Goal: Information Seeking & Learning: Learn about a topic

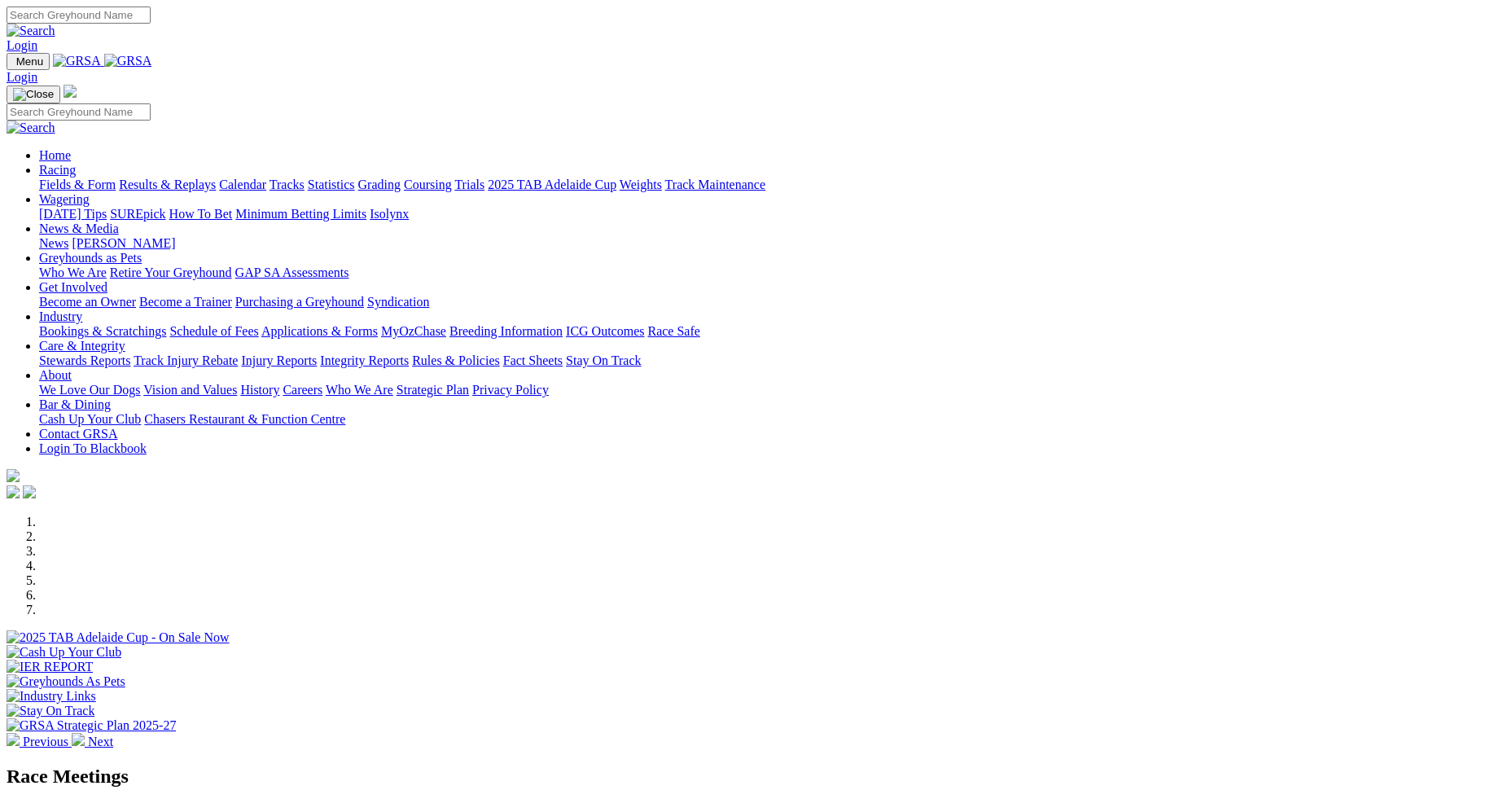
click at [215, 178] on link "Results & Replays" at bounding box center [167, 184] width 97 height 14
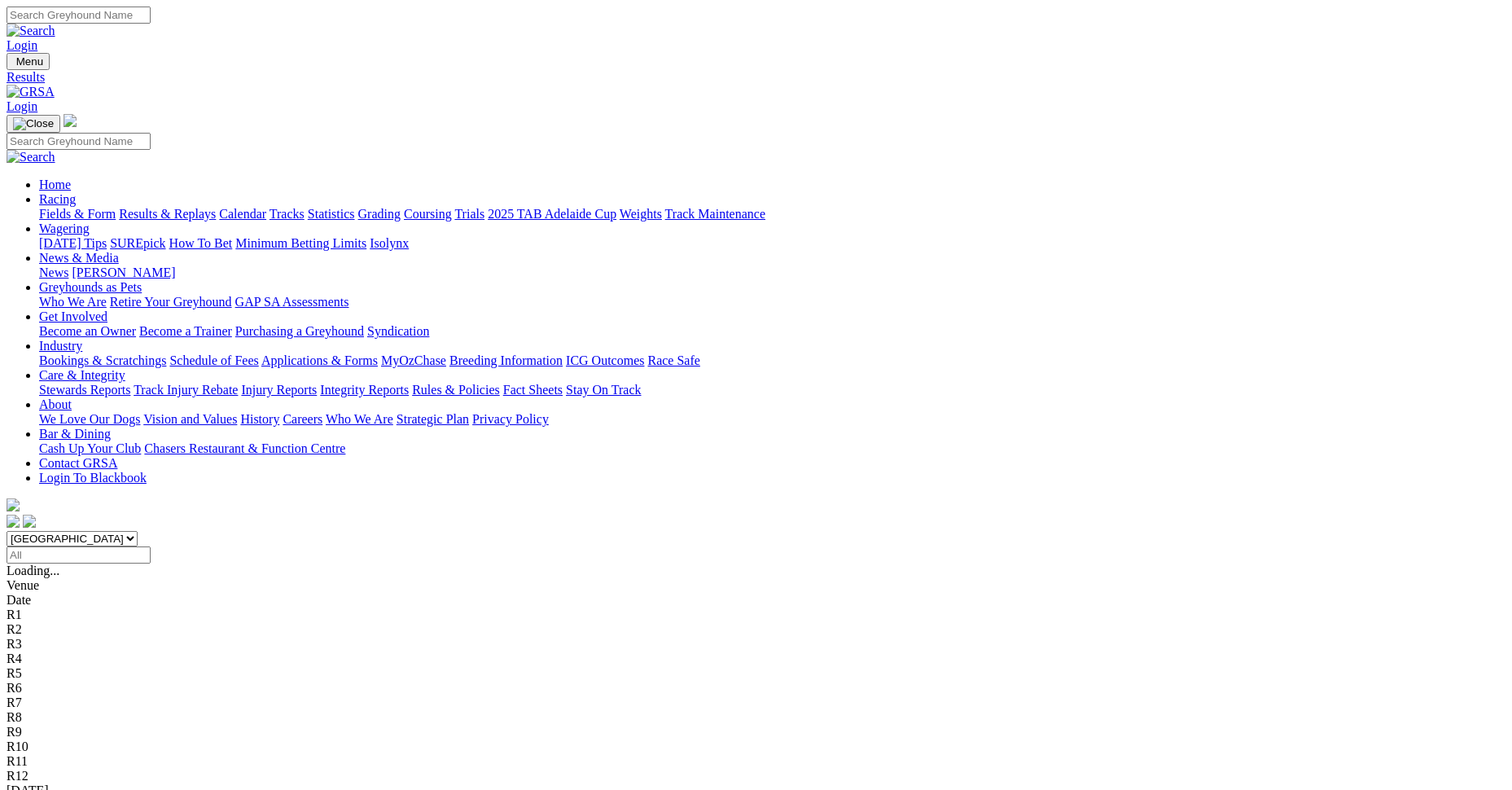
click at [116, 207] on link "Fields & Form" at bounding box center [76, 214] width 76 height 14
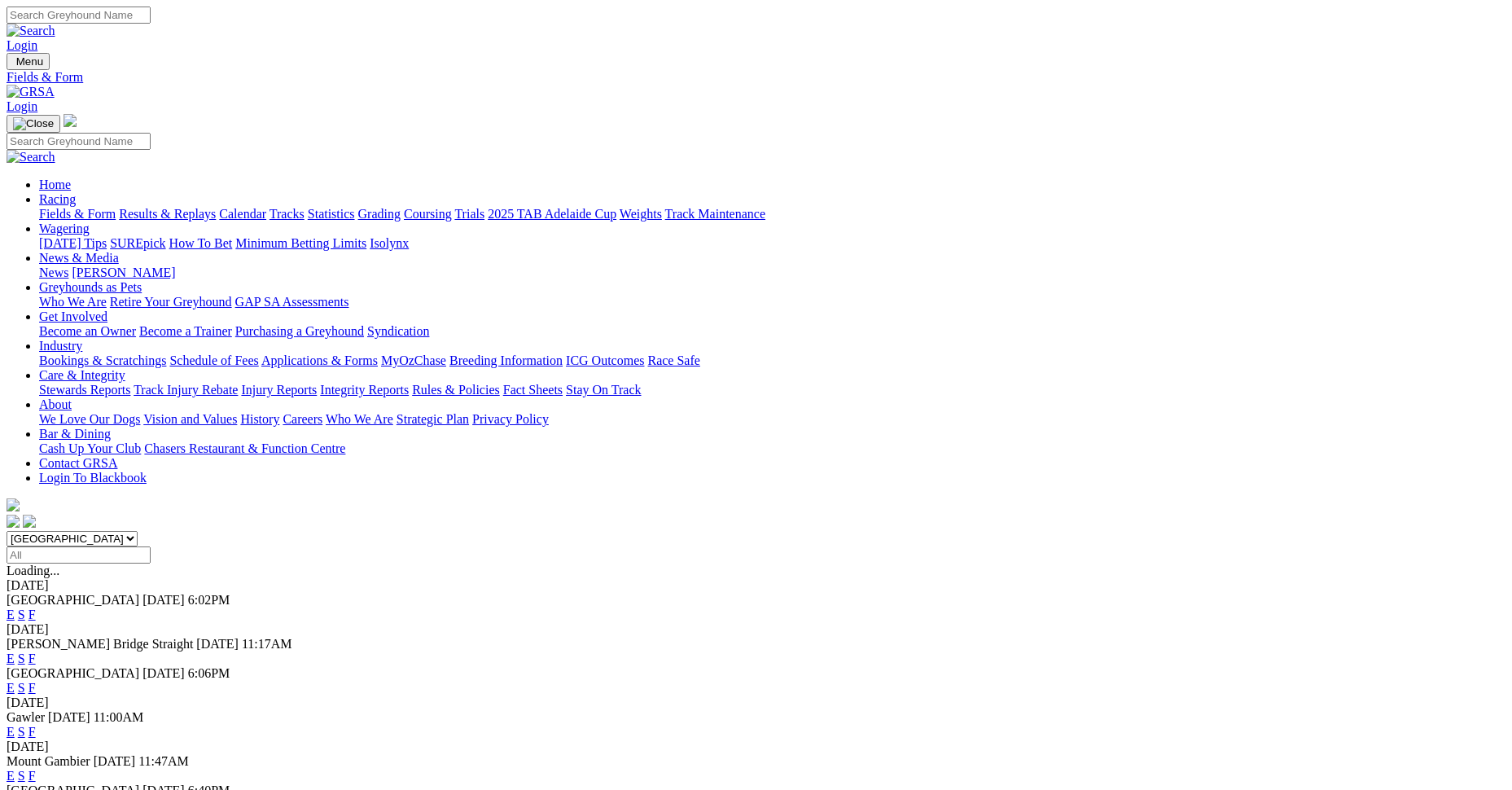
click at [36, 769] on link "F" at bounding box center [32, 775] width 7 height 14
